Goal: Task Accomplishment & Management: Manage account settings

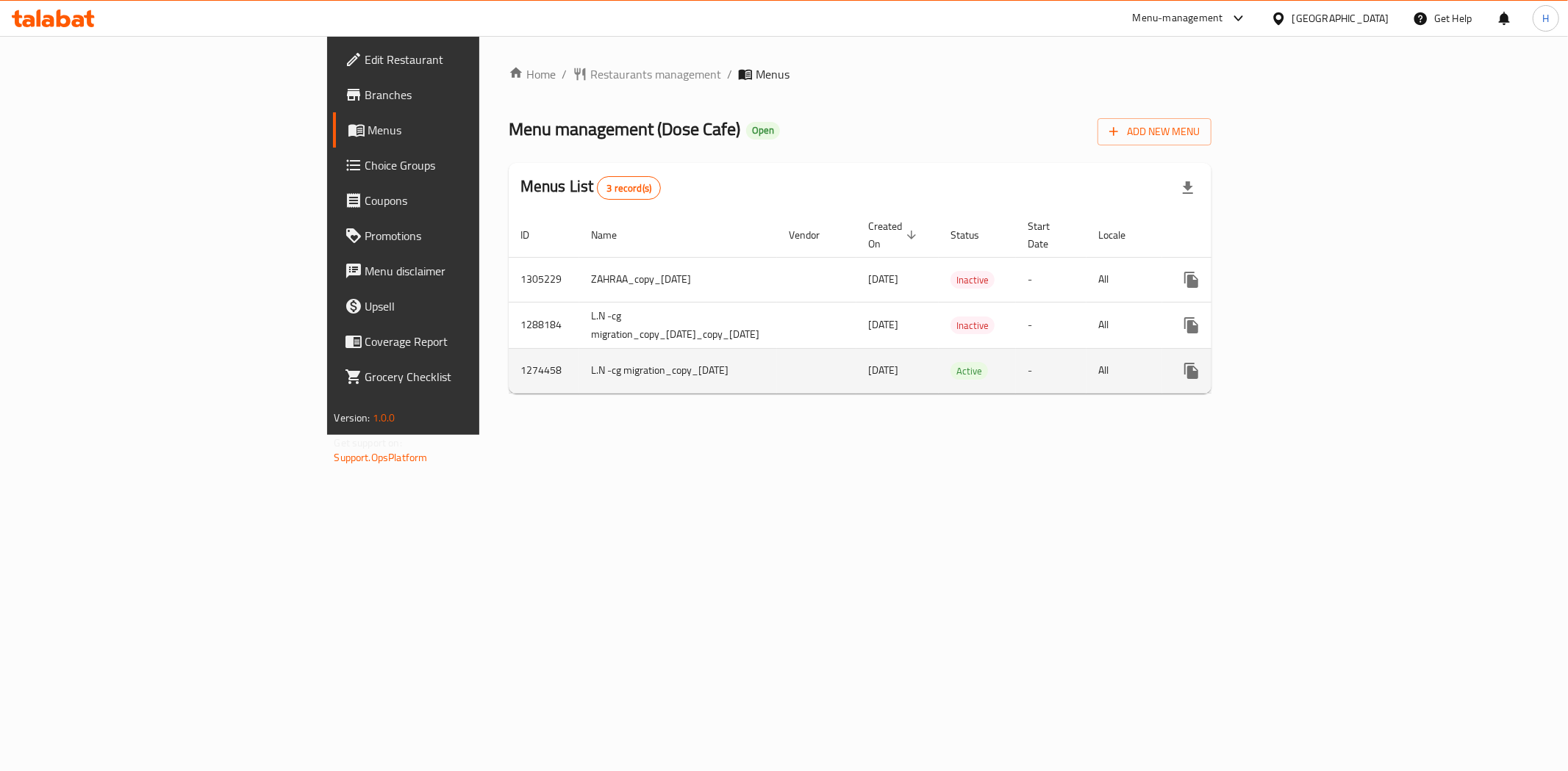
click at [1306, 362] on icon "enhanced table" at bounding box center [1298, 371] width 17 height 17
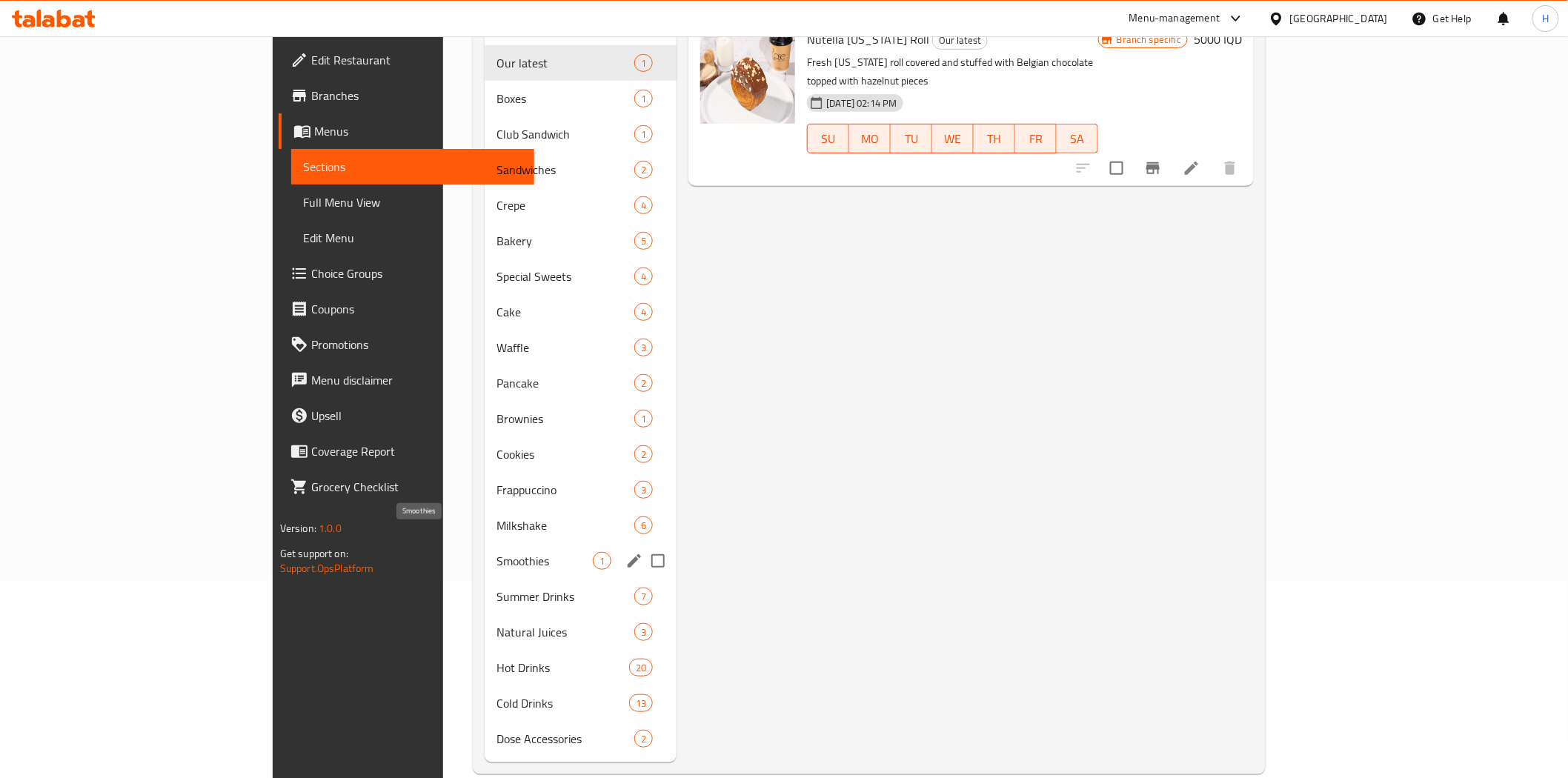
scroll to position [207, 0]
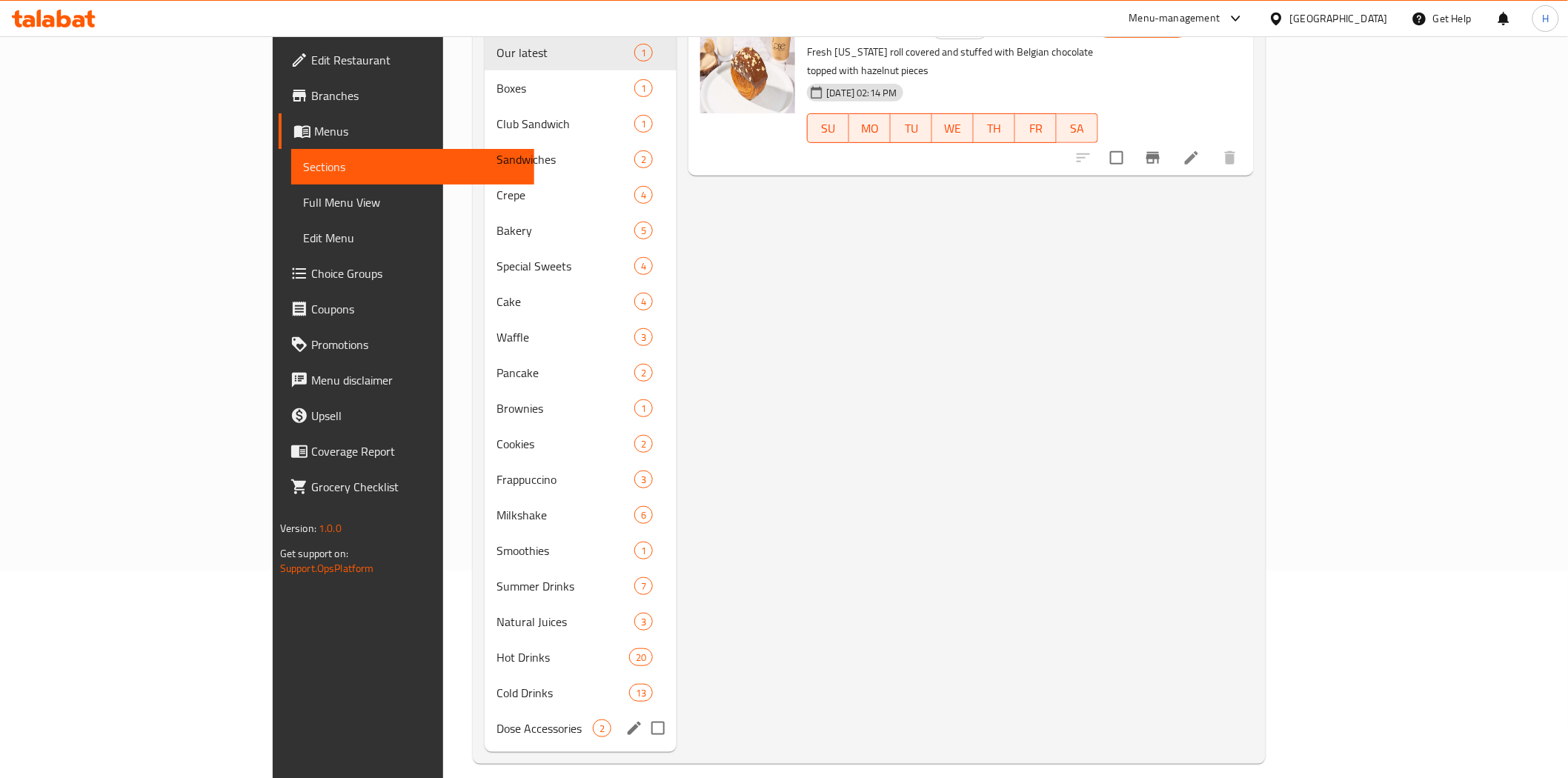
click at [496, 720] on span "Dose Accessories" at bounding box center [544, 728] width 96 height 18
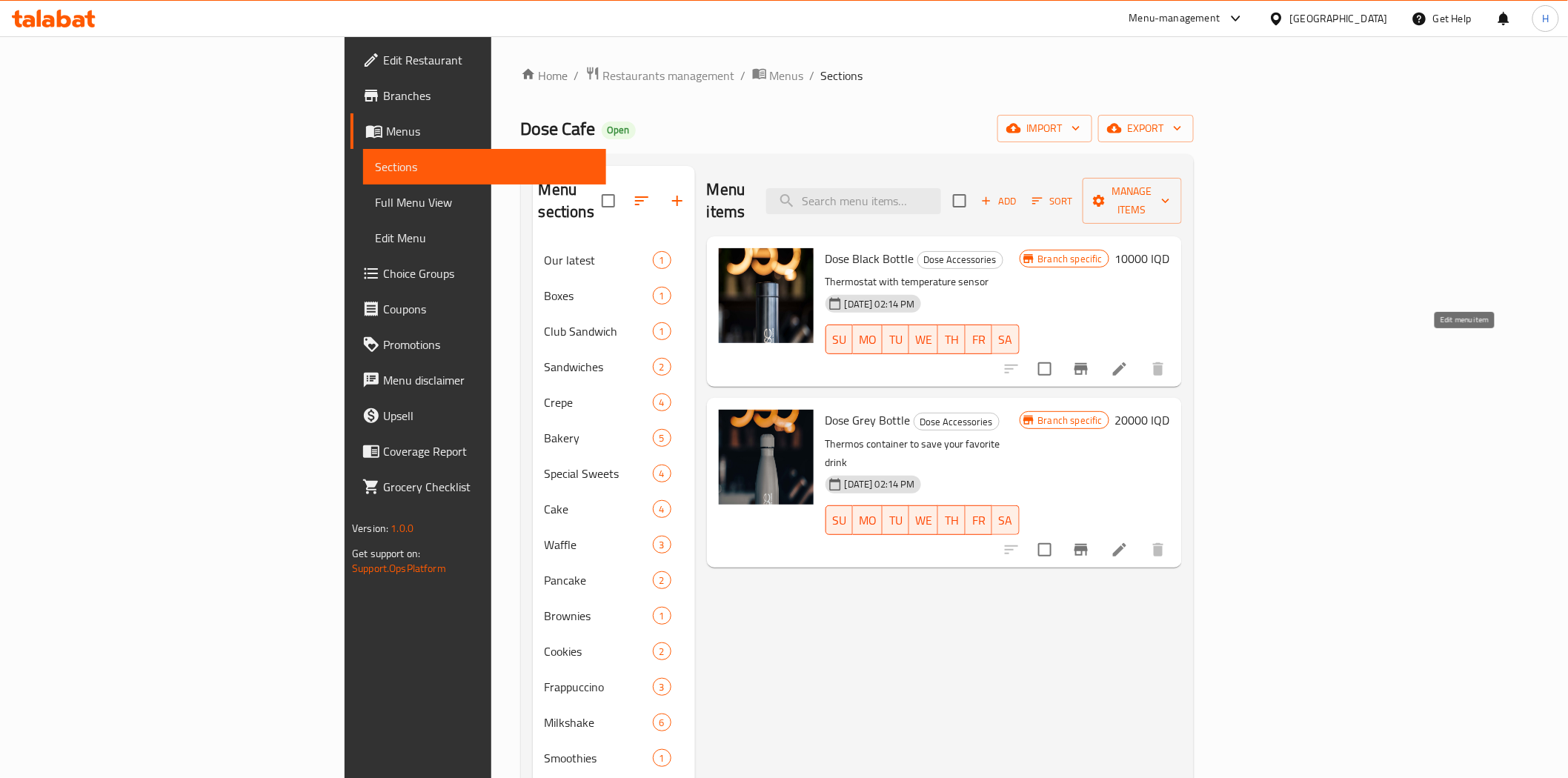
click at [1128, 360] on icon at bounding box center [1119, 369] width 18 height 18
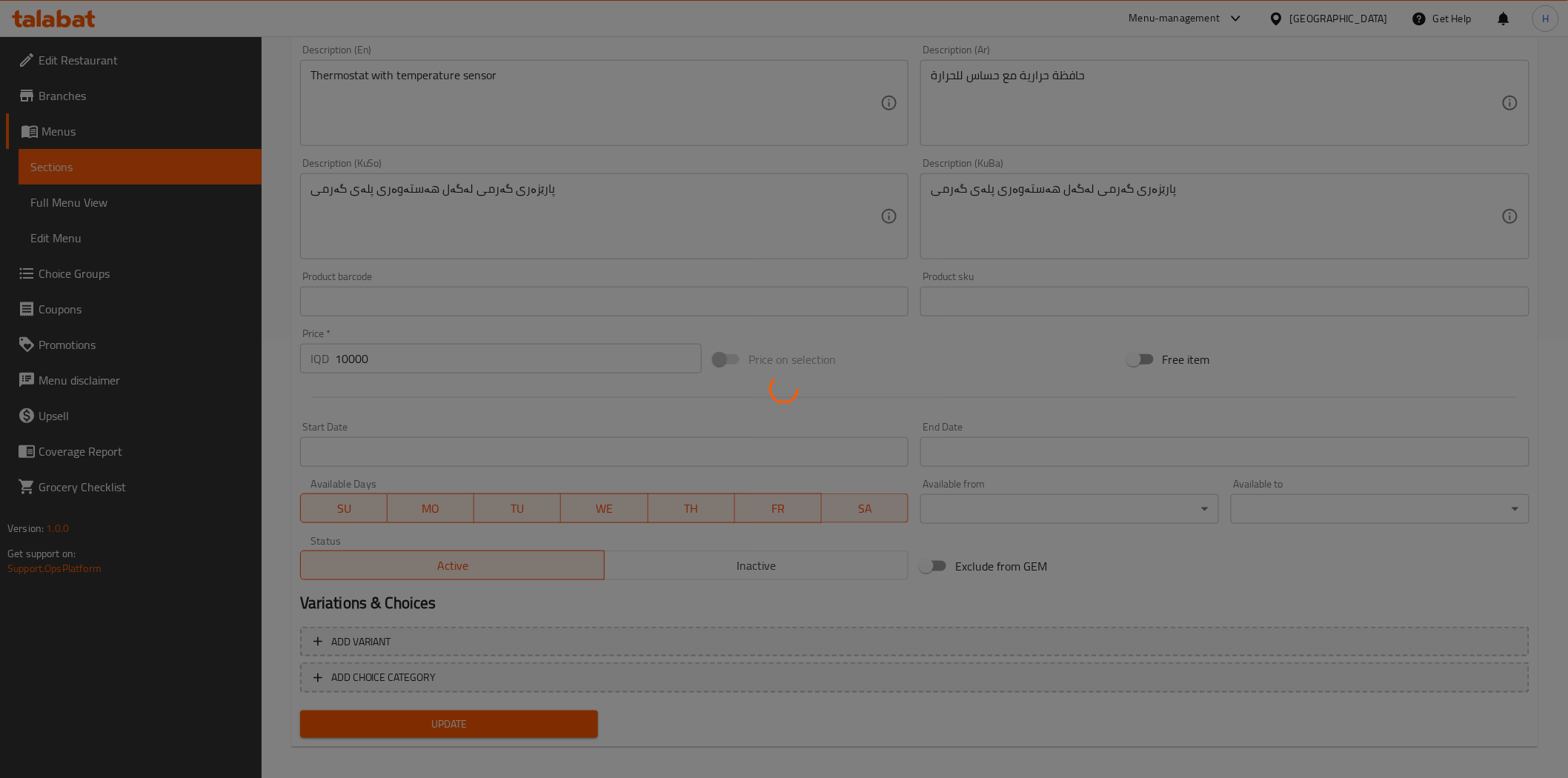
scroll to position [446, 0]
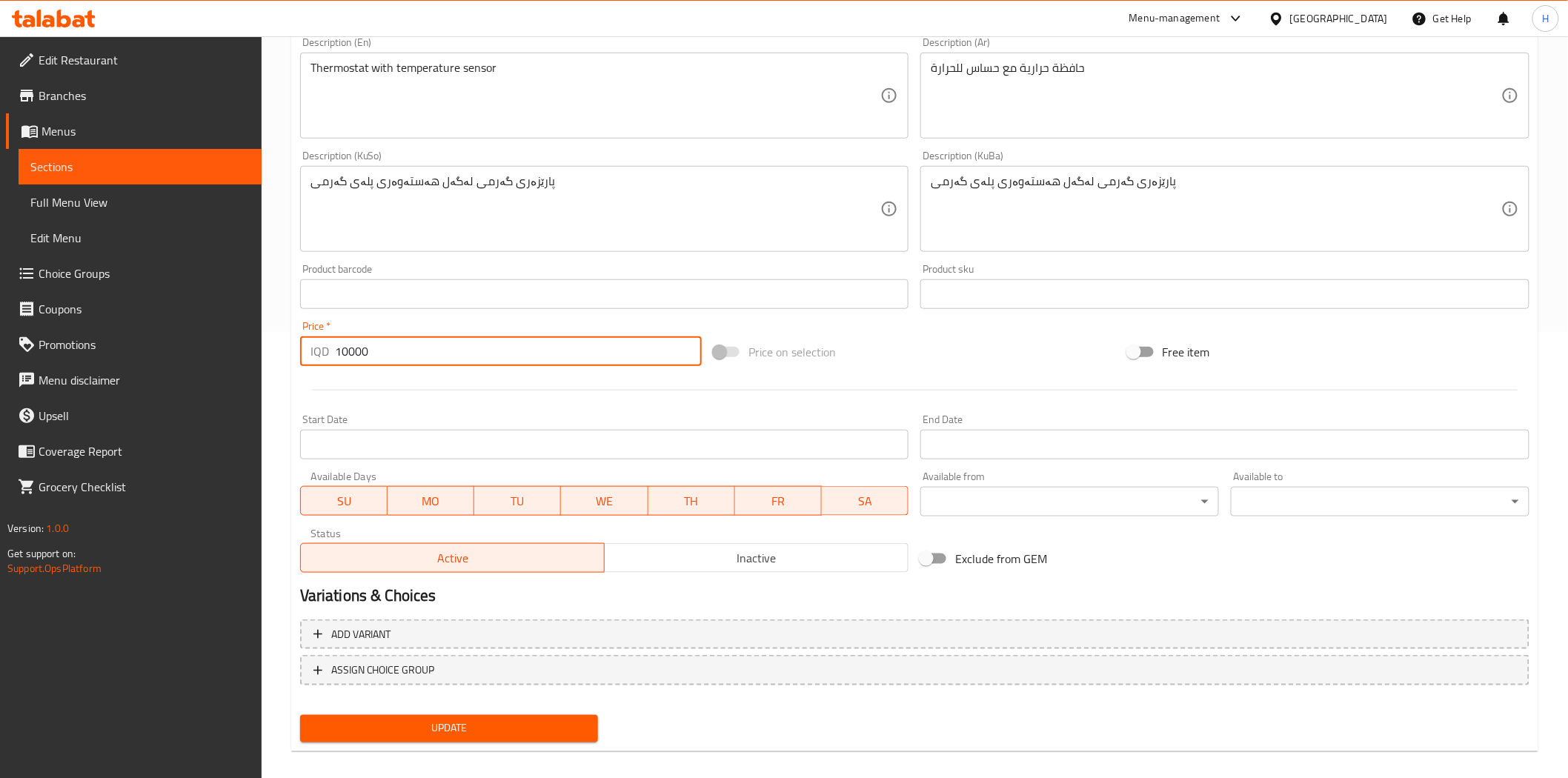
click at [346, 354] on input "10000" at bounding box center [518, 352] width 367 height 29
type input "15000"
click at [492, 702] on div "Add variant ASSIGN CHOICE GROUP" at bounding box center [914, 661] width 1241 height 96
click at [482, 716] on button "Update" at bounding box center [449, 729] width 299 height 27
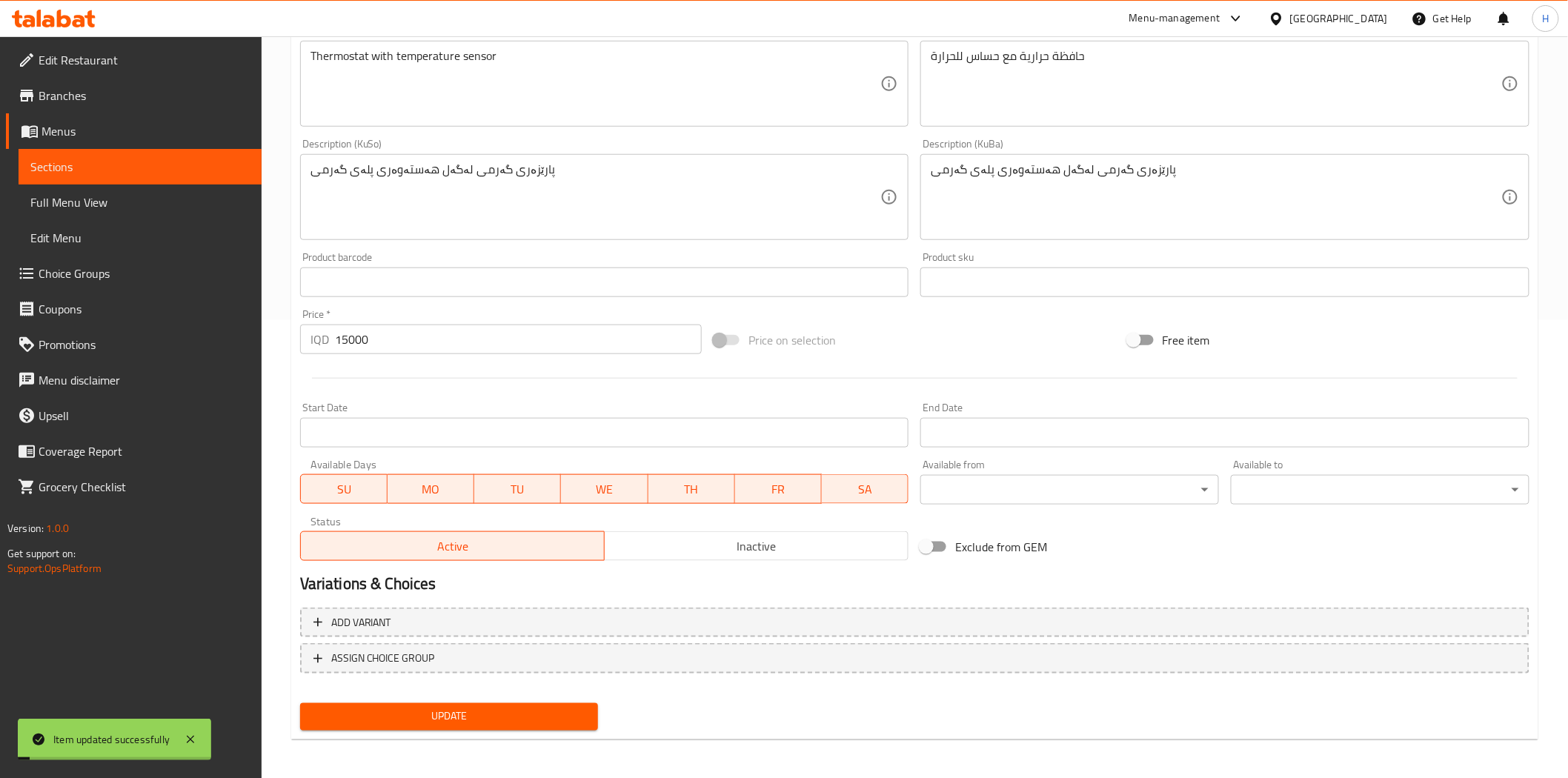
scroll to position [0, 0]
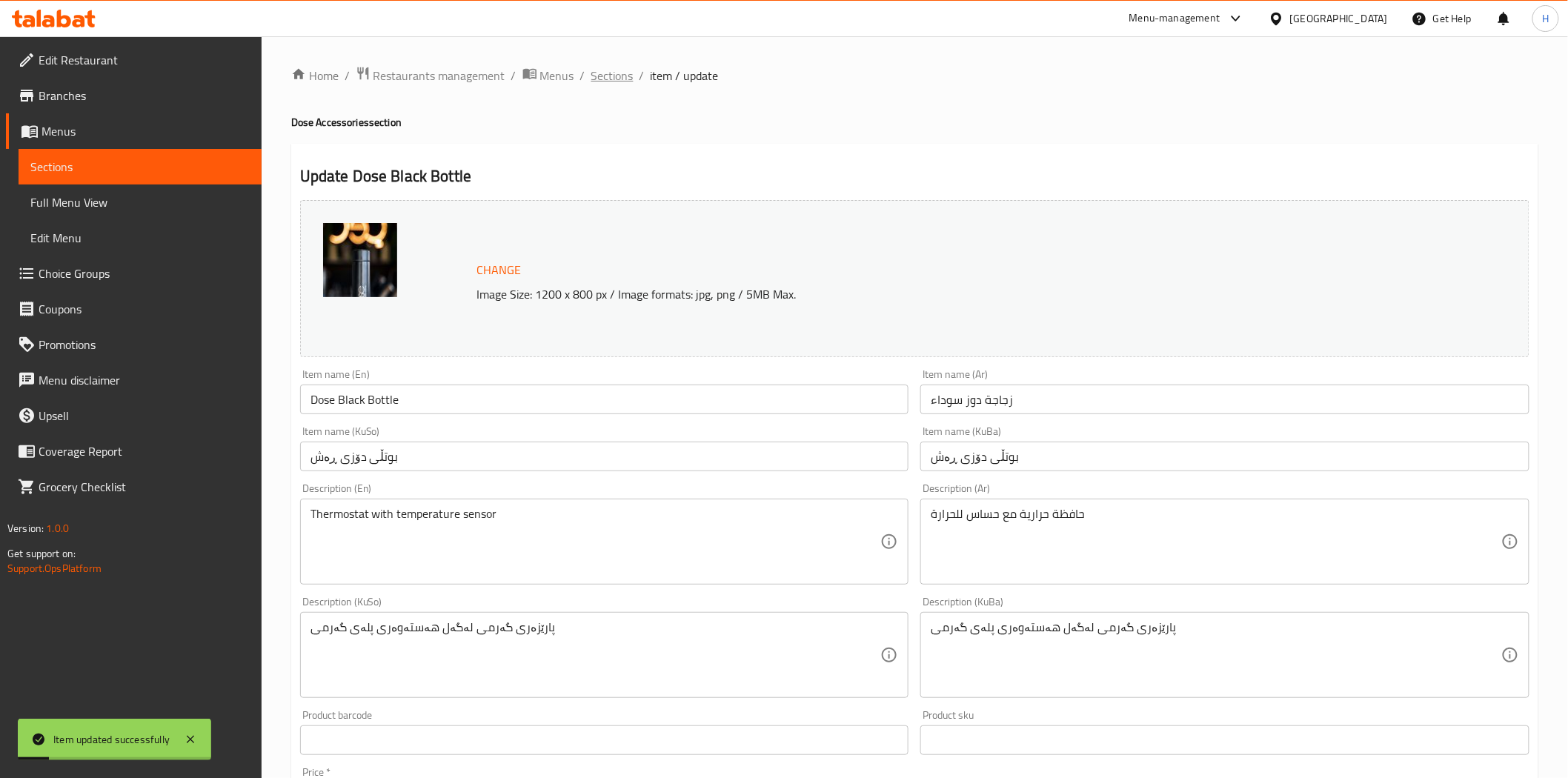
click at [621, 75] on span "Sections" at bounding box center [611, 76] width 42 height 18
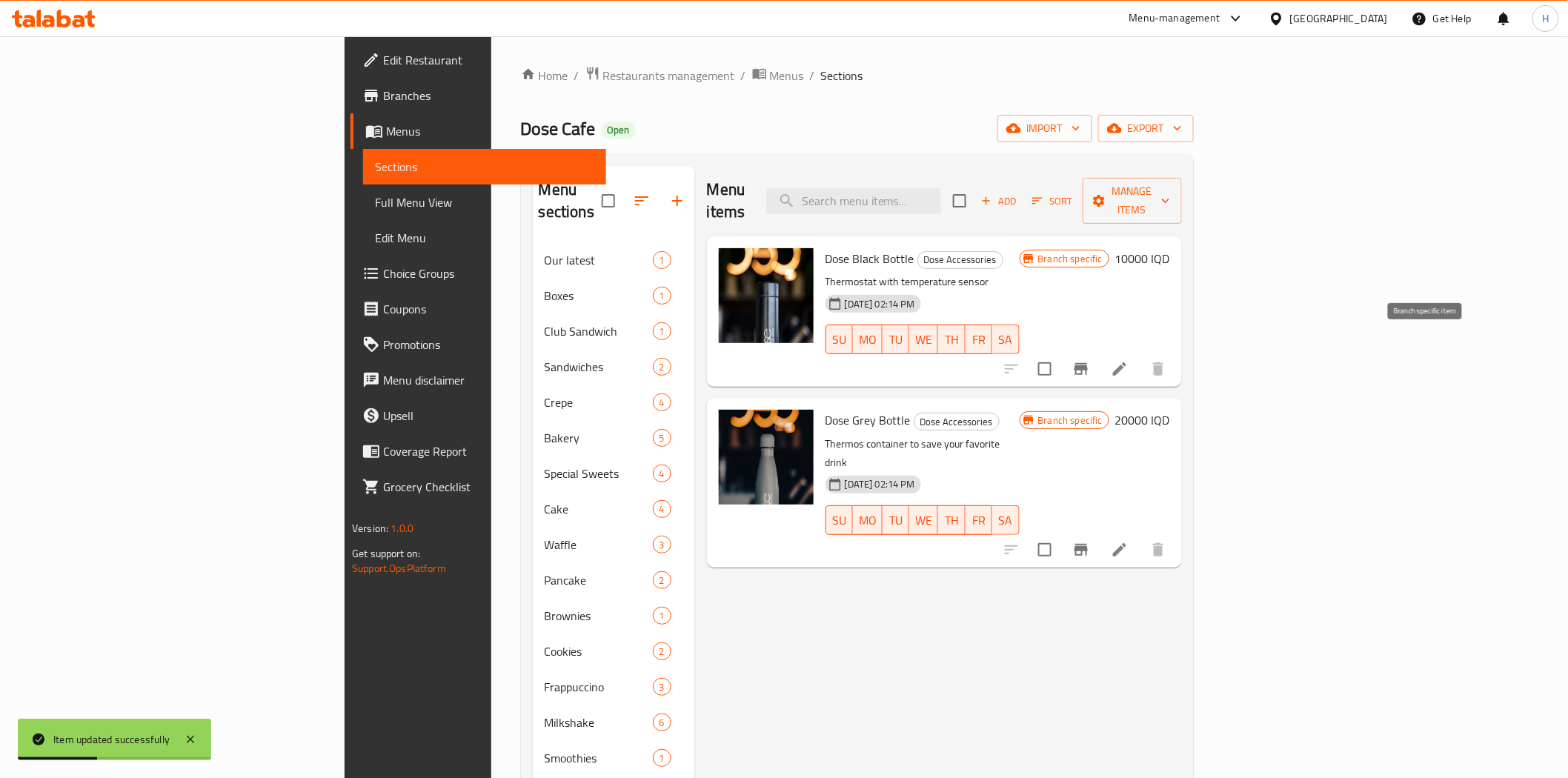
click at [1088, 363] on icon "Branch-specific-item" at bounding box center [1081, 369] width 14 height 12
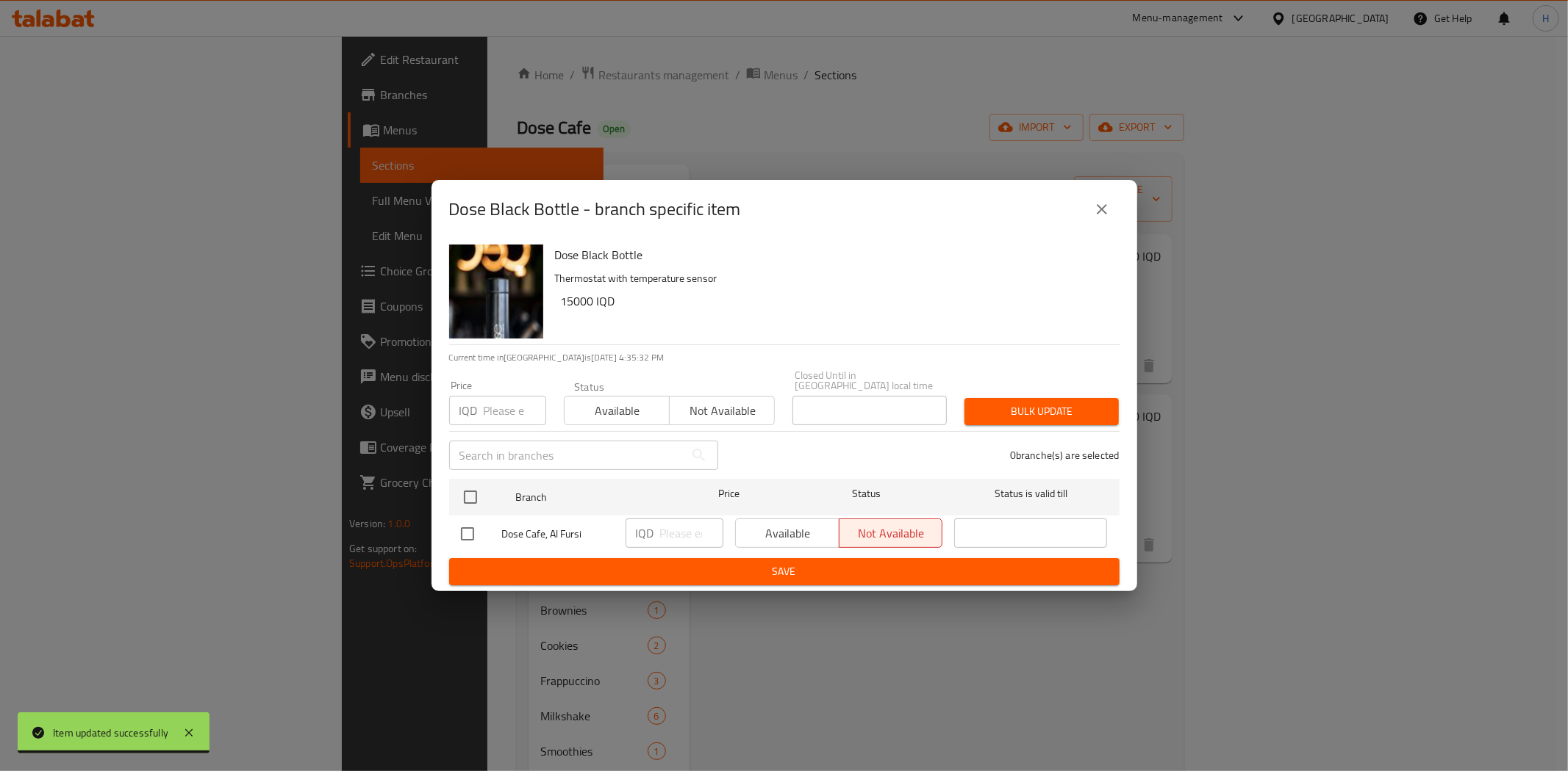
click at [626, 401] on span "Available" at bounding box center [617, 411] width 94 height 21
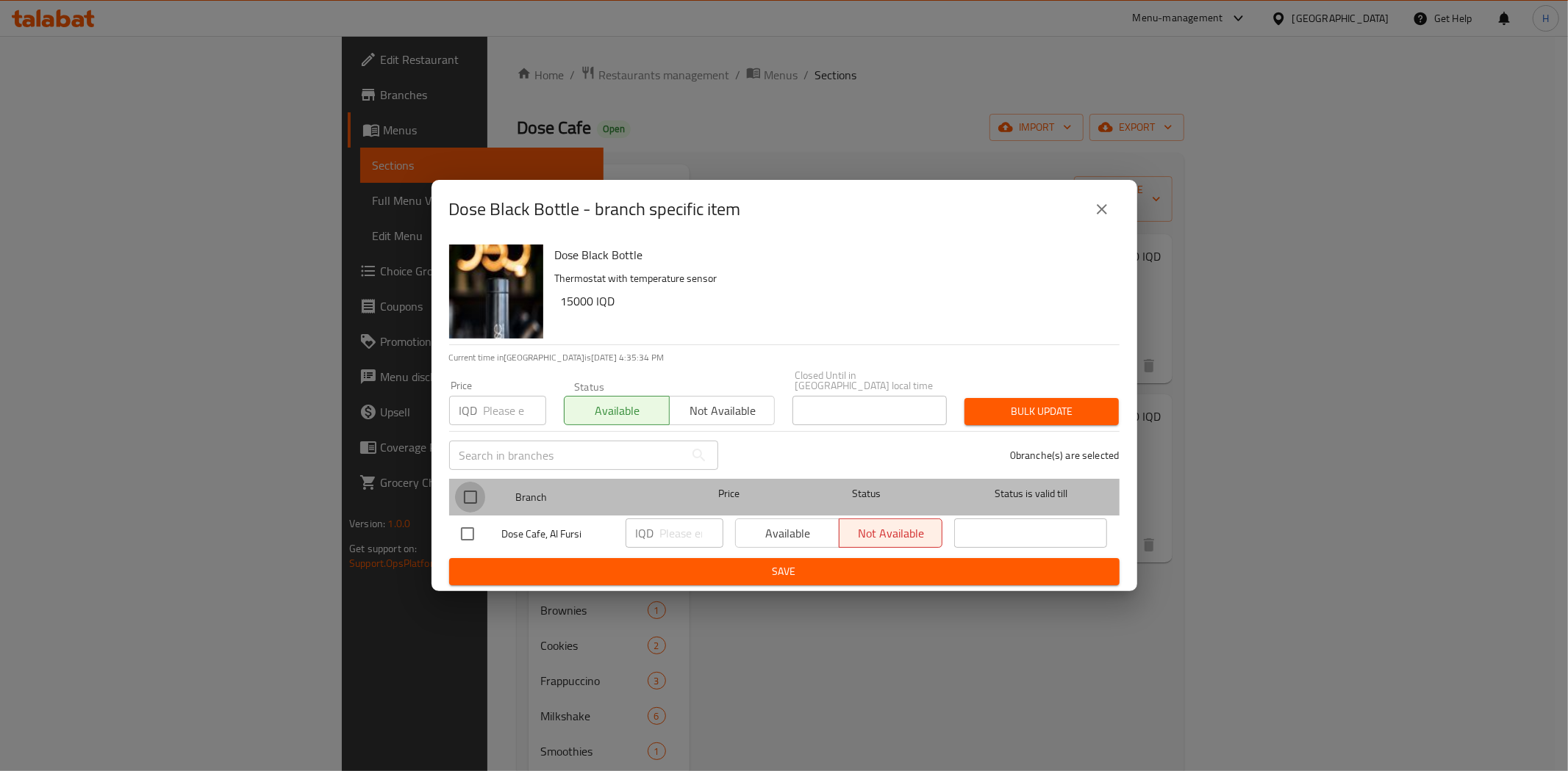
click at [462, 496] on input "checkbox" at bounding box center [470, 497] width 31 height 31
checkbox input "true"
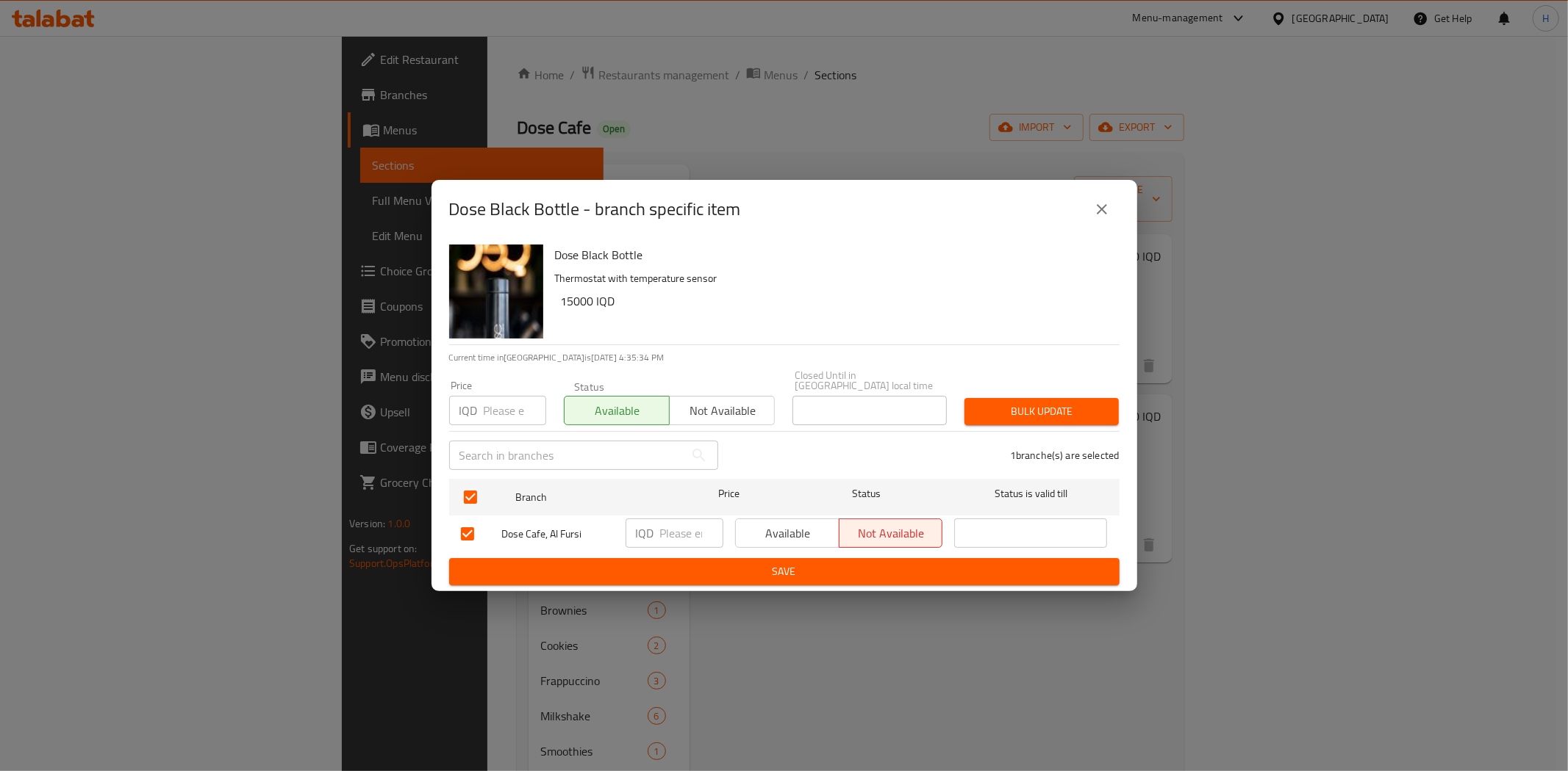
click at [670, 534] on input "number" at bounding box center [691, 533] width 63 height 29
type input "15000"
click at [711, 564] on span "Save" at bounding box center [784, 571] width 647 height 18
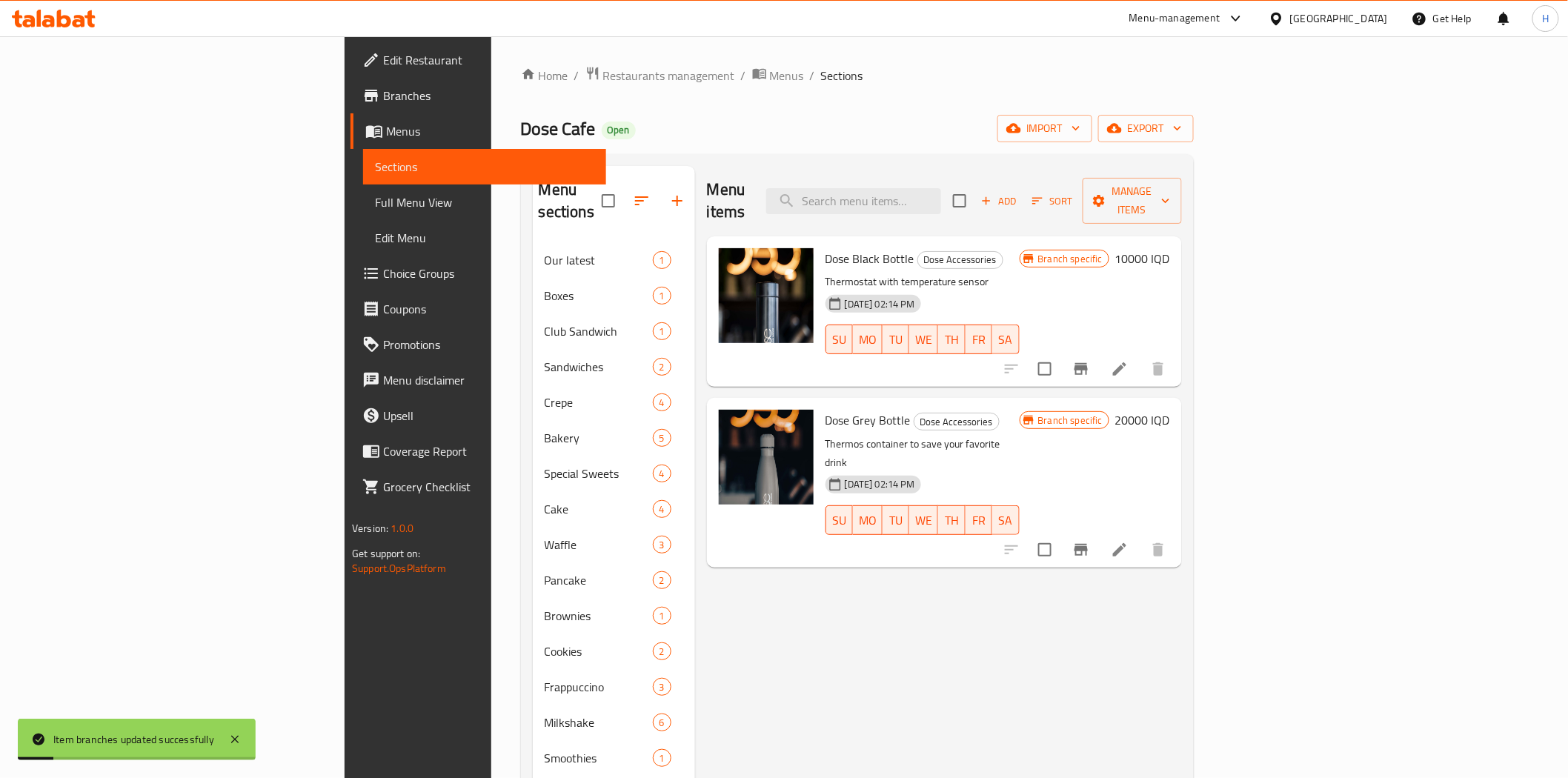
click at [1141, 537] on li at bounding box center [1119, 549] width 42 height 26
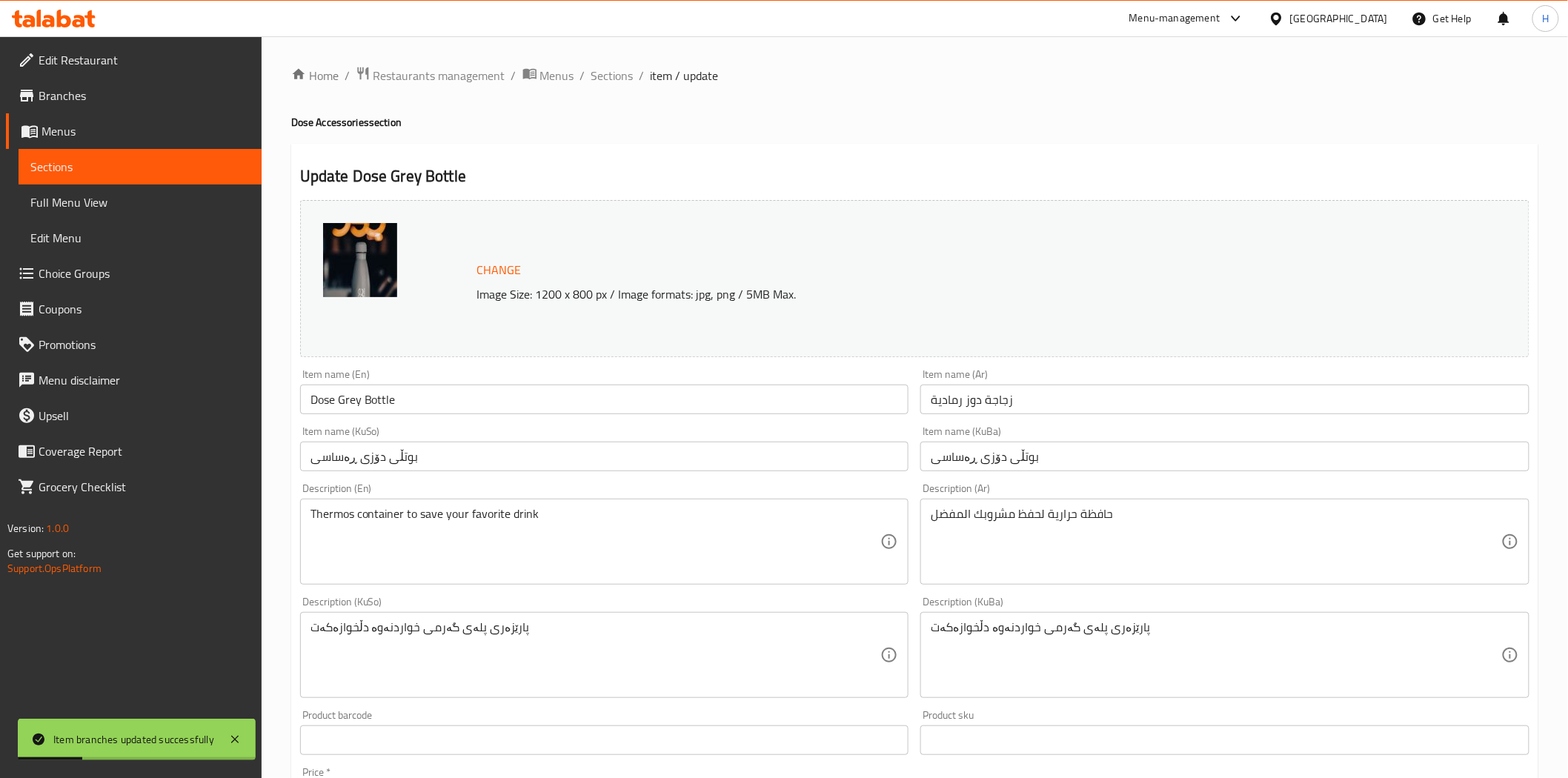
drag, startPoint x: 759, startPoint y: 323, endPoint x: 748, endPoint y: 315, distance: 13.6
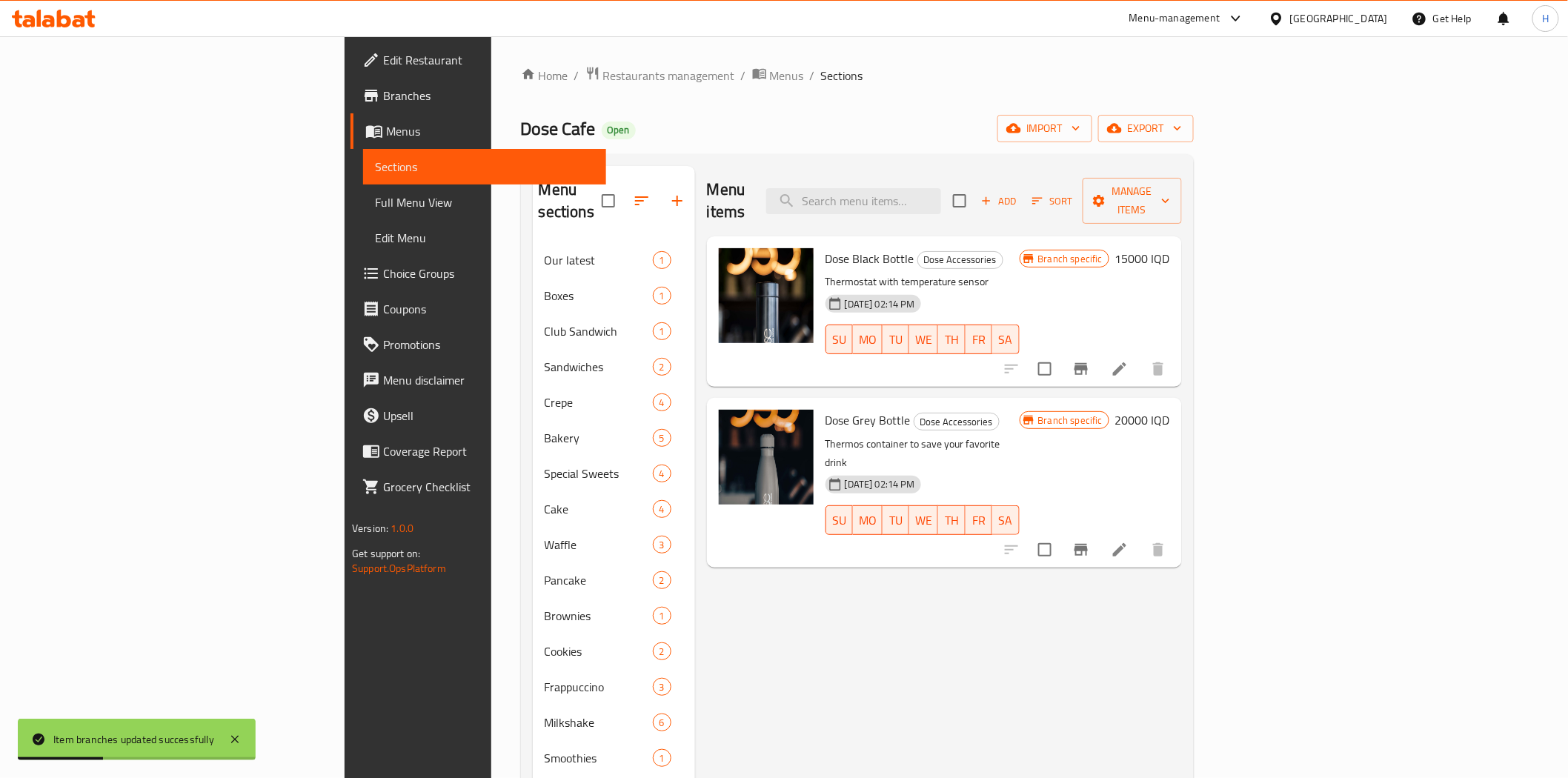
click at [1088, 544] on icon "Branch-specific-item" at bounding box center [1081, 550] width 14 height 12
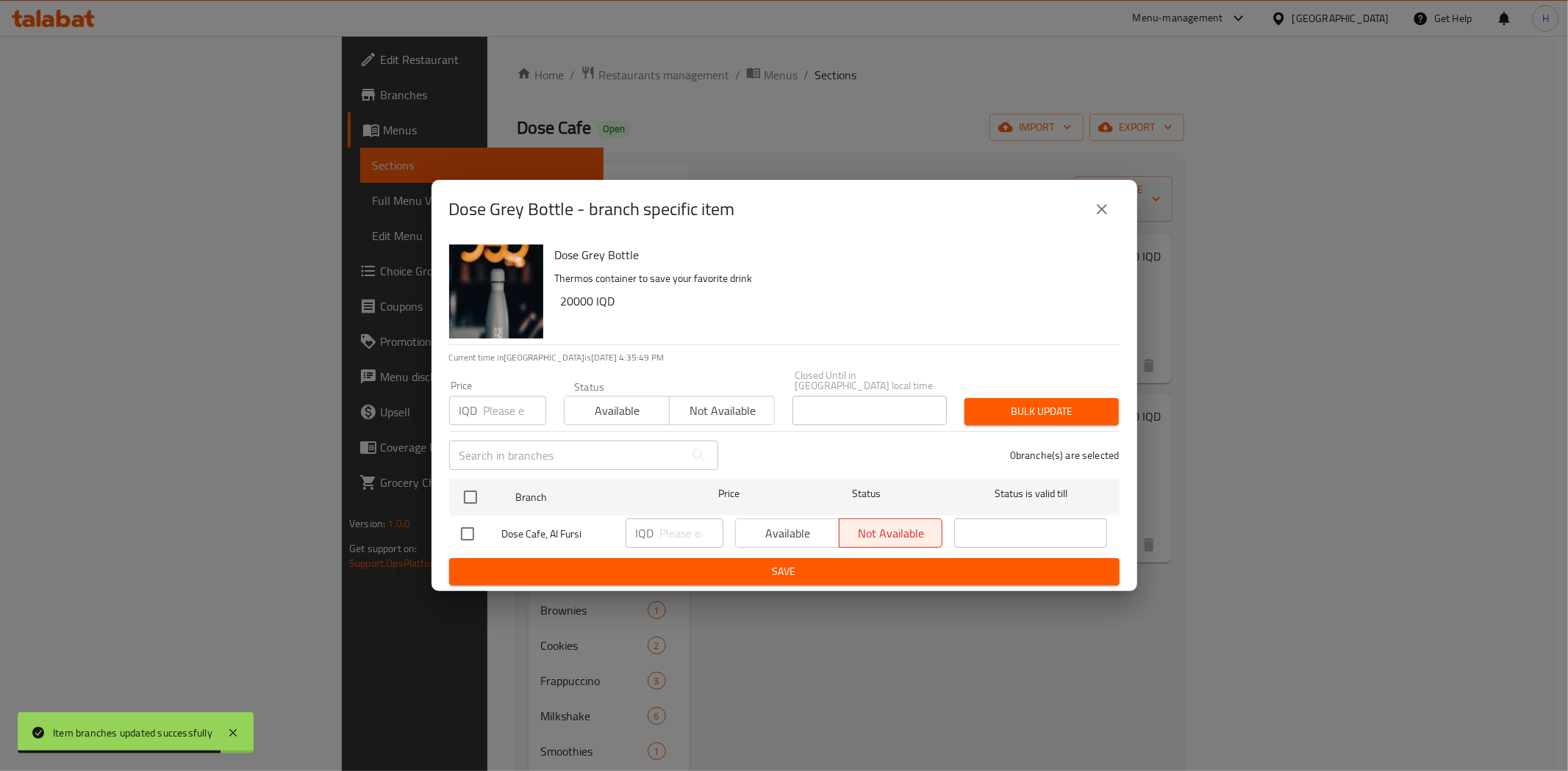
click at [1093, 214] on icon "close" at bounding box center [1102, 209] width 17 height 17
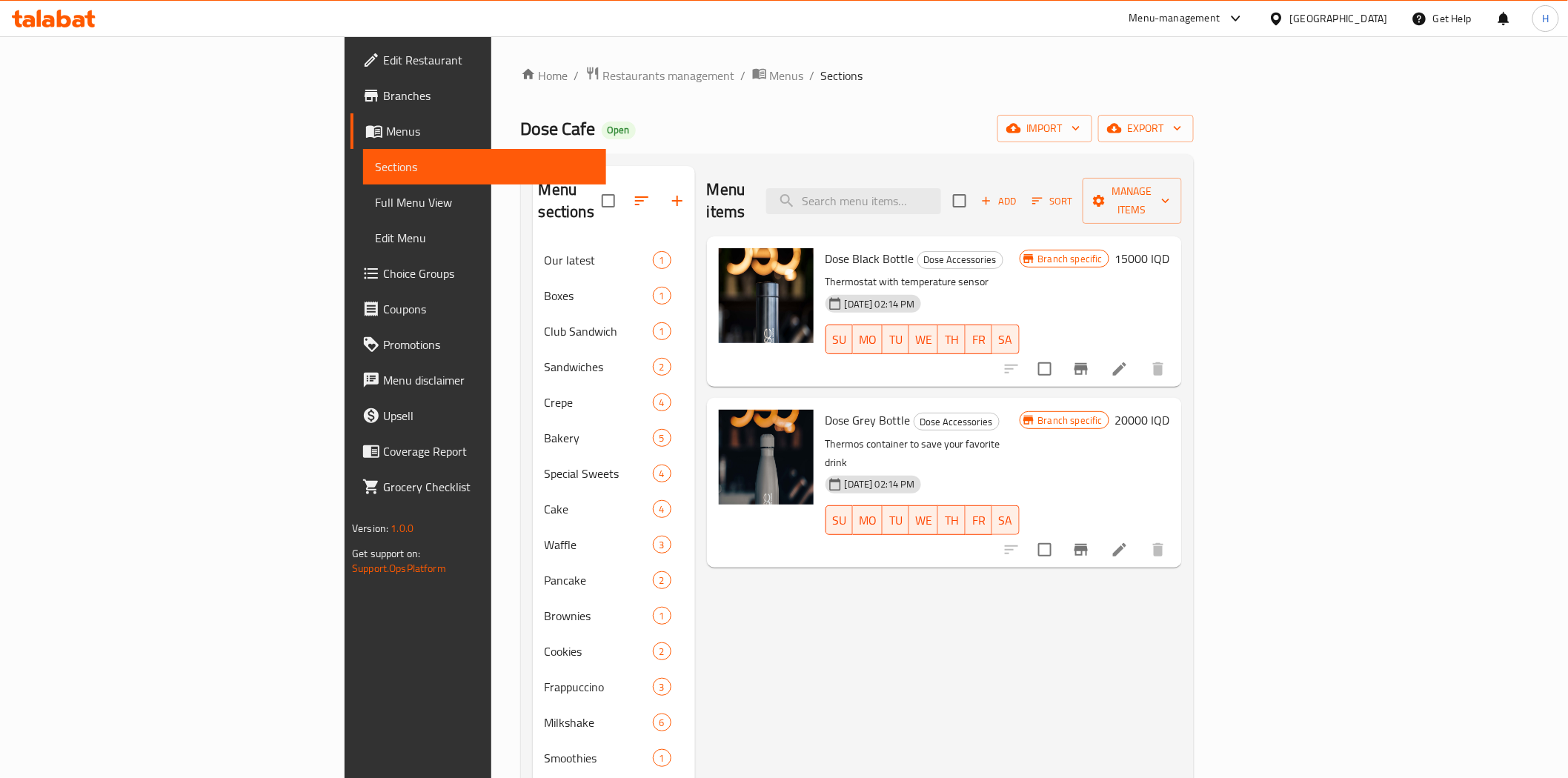
click at [1088, 363] on icon "Branch-specific-item" at bounding box center [1081, 369] width 14 height 12
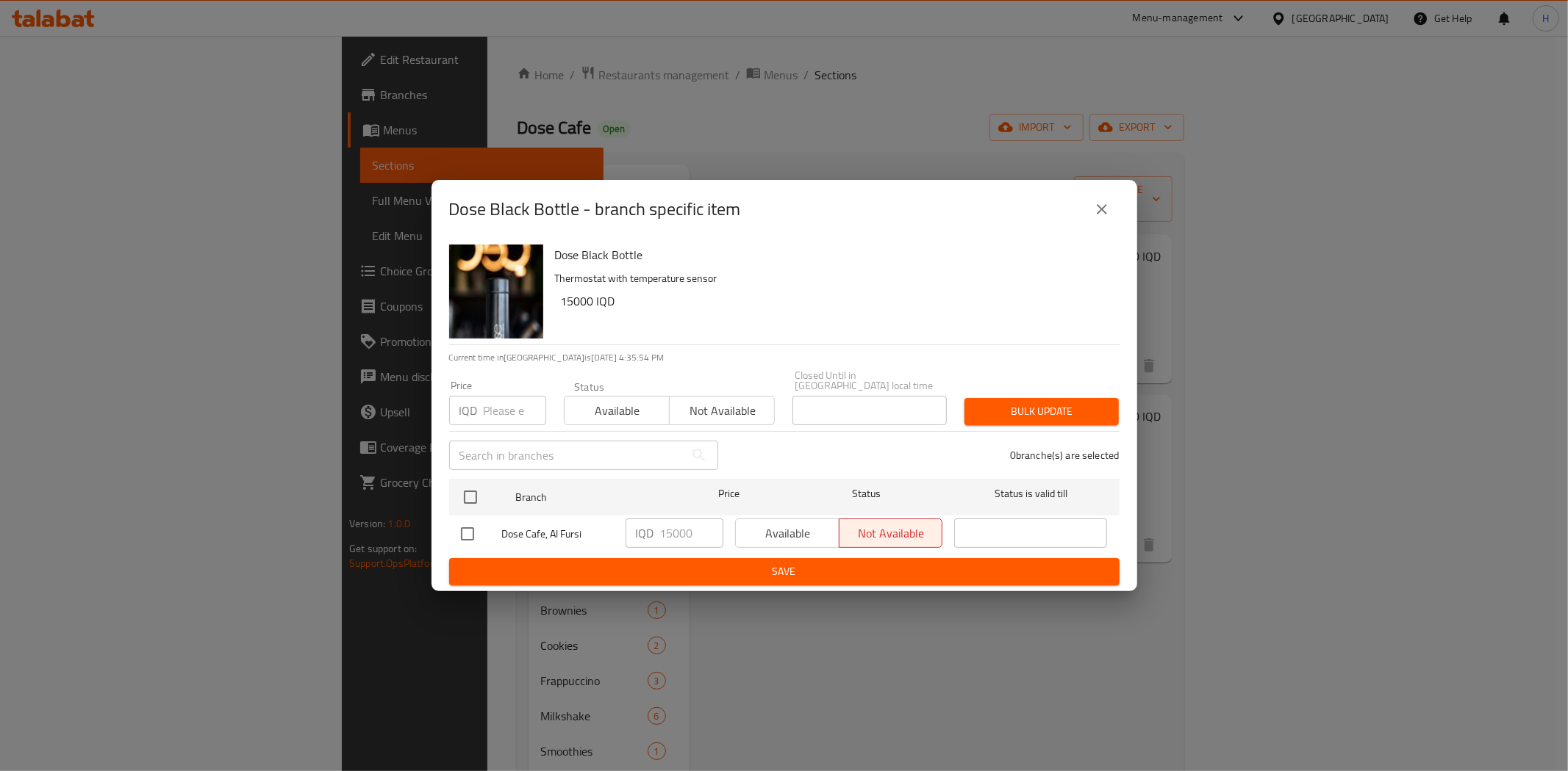
click at [801, 518] on div "Available Not available" at bounding box center [838, 533] width 208 height 29
click at [775, 526] on div "Available Not available" at bounding box center [838, 533] width 208 height 29
click at [479, 533] on input "checkbox" at bounding box center [467, 534] width 31 height 31
checkbox input "true"
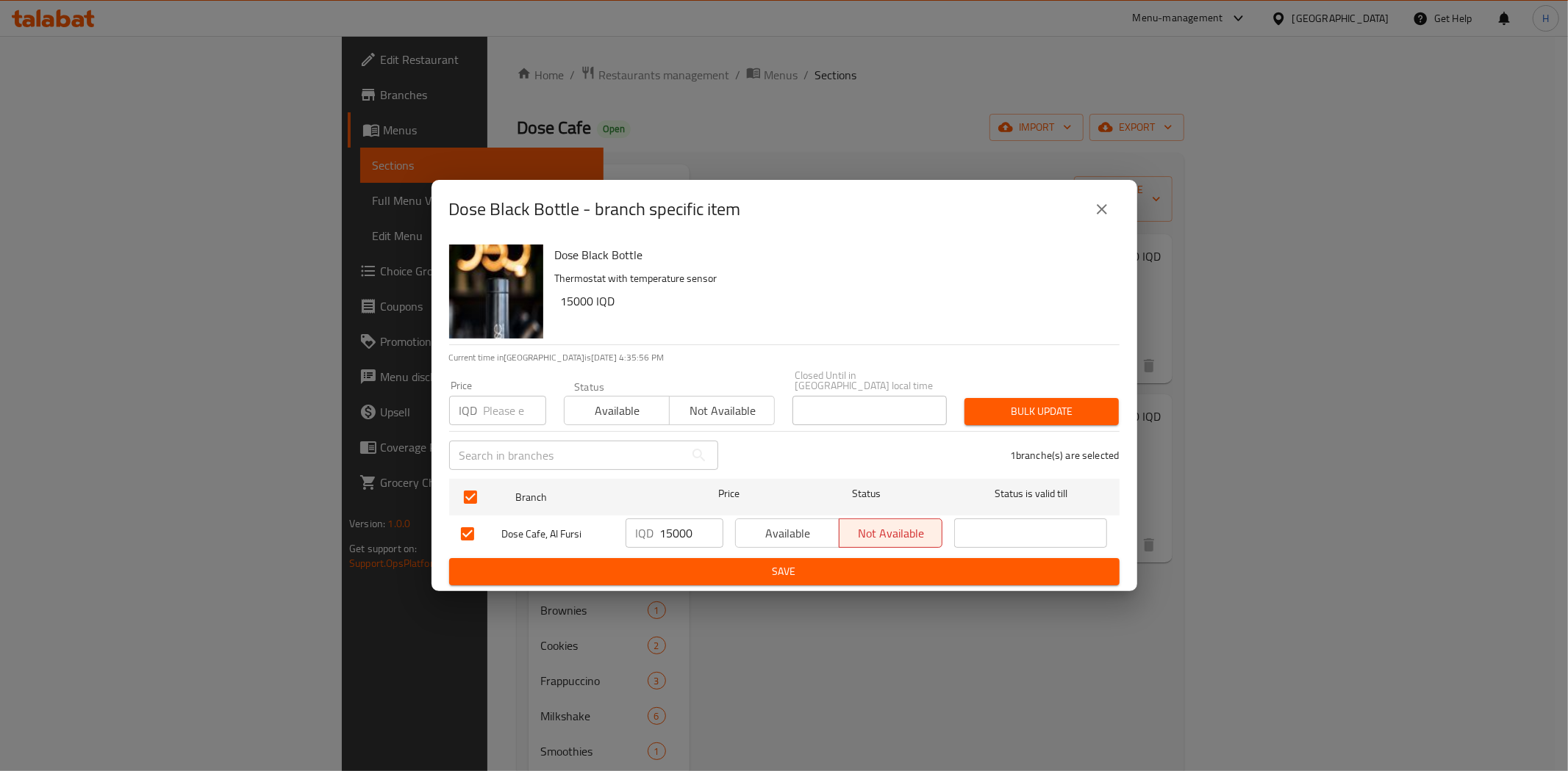
click at [784, 523] on span "Available" at bounding box center [787, 534] width 92 height 21
click at [775, 563] on span "Save" at bounding box center [784, 571] width 647 height 18
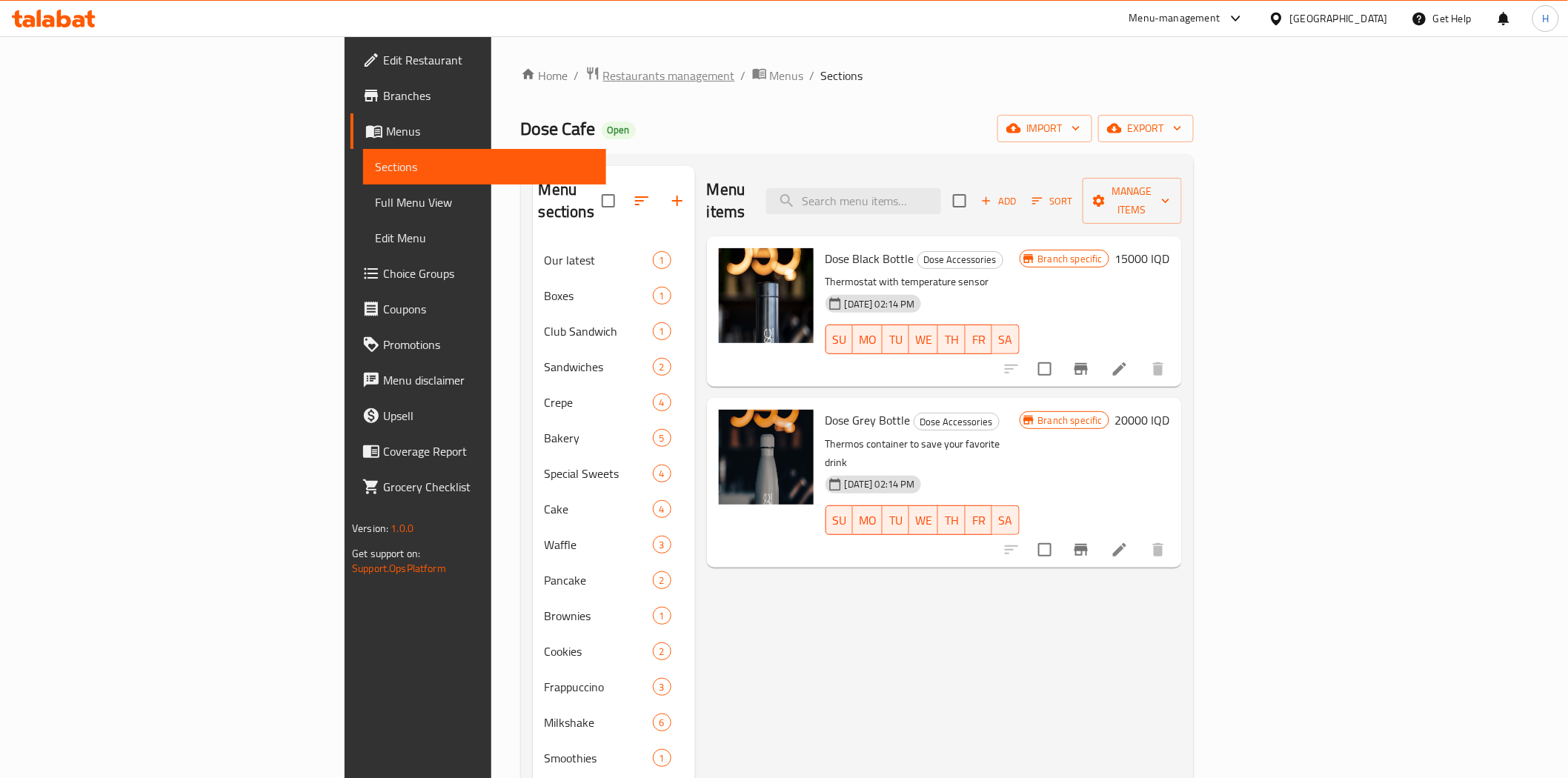
click at [603, 76] on span "Restaurants management" at bounding box center [670, 76] width 132 height 18
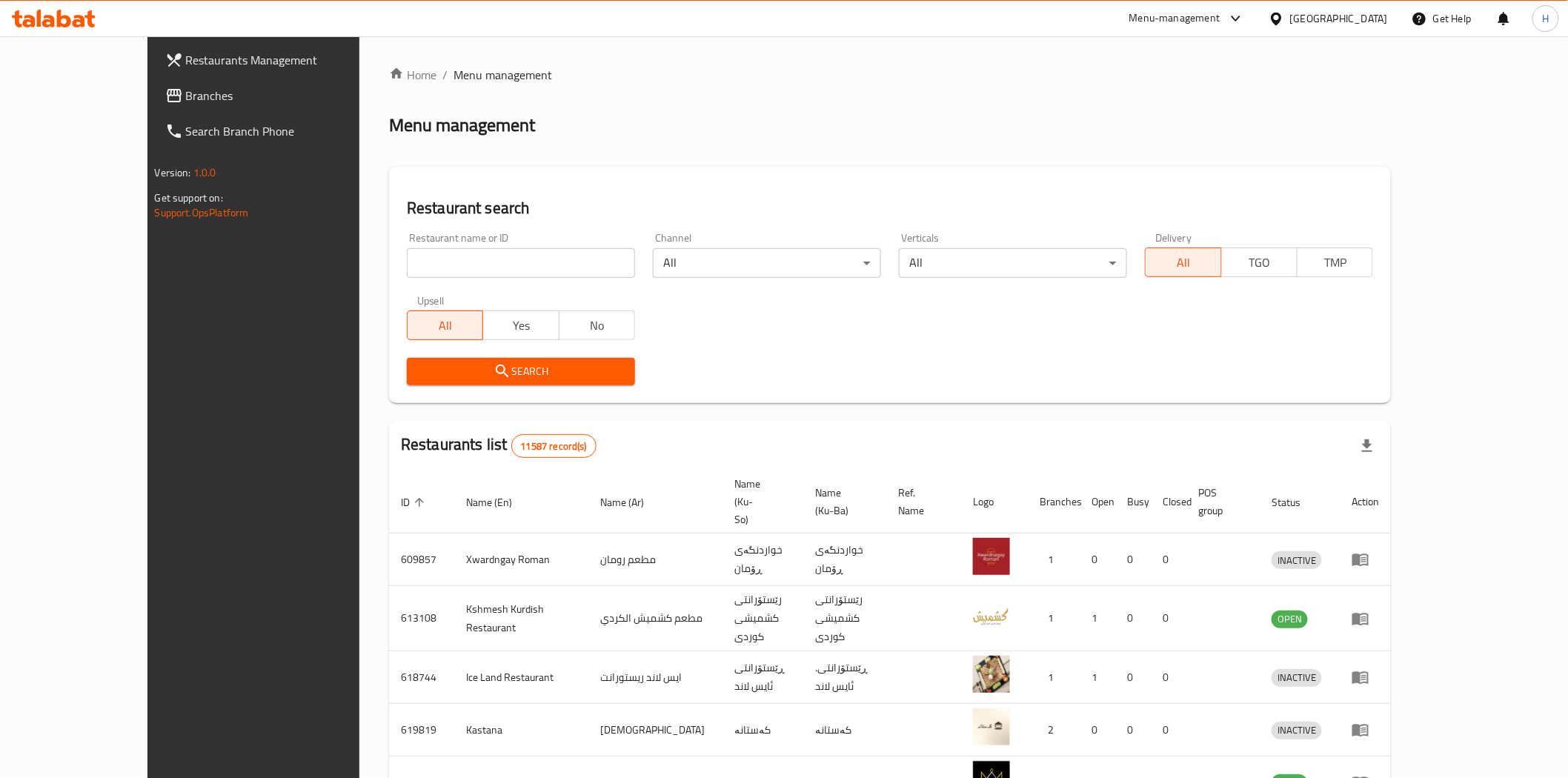
click at [359, 57] on div "Home / Menu management Menu management Restaurant search Restaurant name or ID …" at bounding box center [890, 594] width 1061 height 1116
click at [389, 66] on link "Home" at bounding box center [413, 75] width 48 height 18
